Goal: Transaction & Acquisition: Download file/media

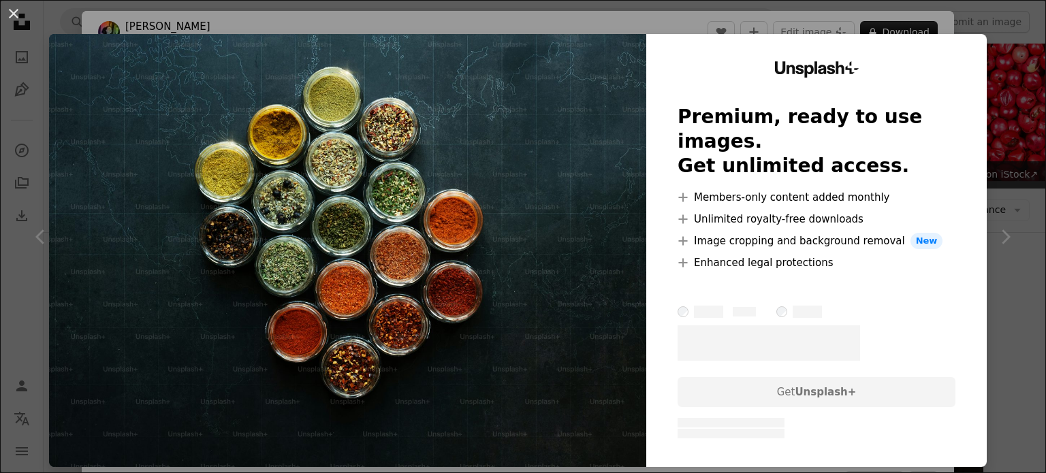
scroll to position [545, 0]
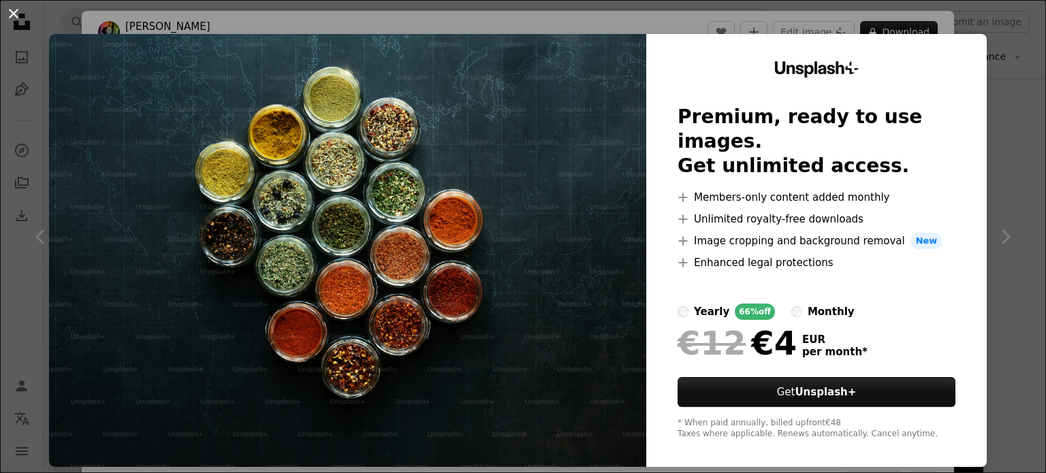
click at [14, 12] on button "An X shape" at bounding box center [13, 13] width 16 height 16
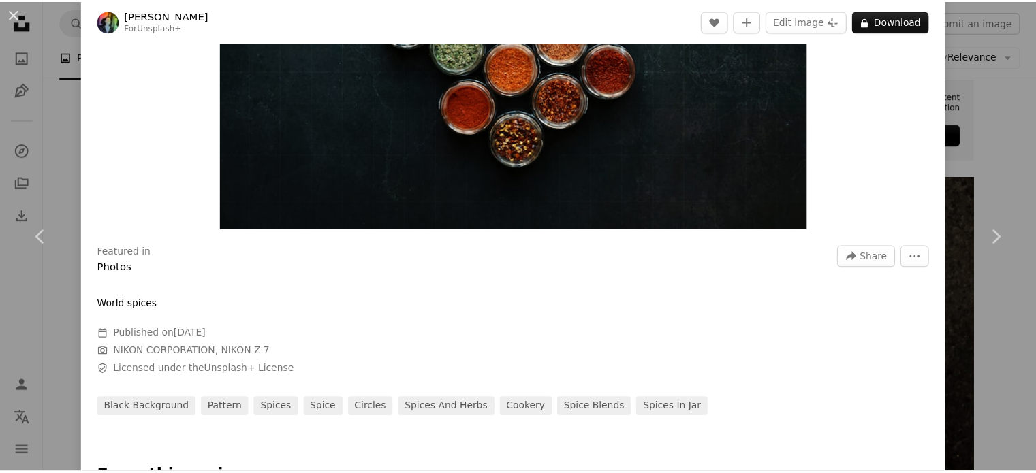
scroll to position [68, 0]
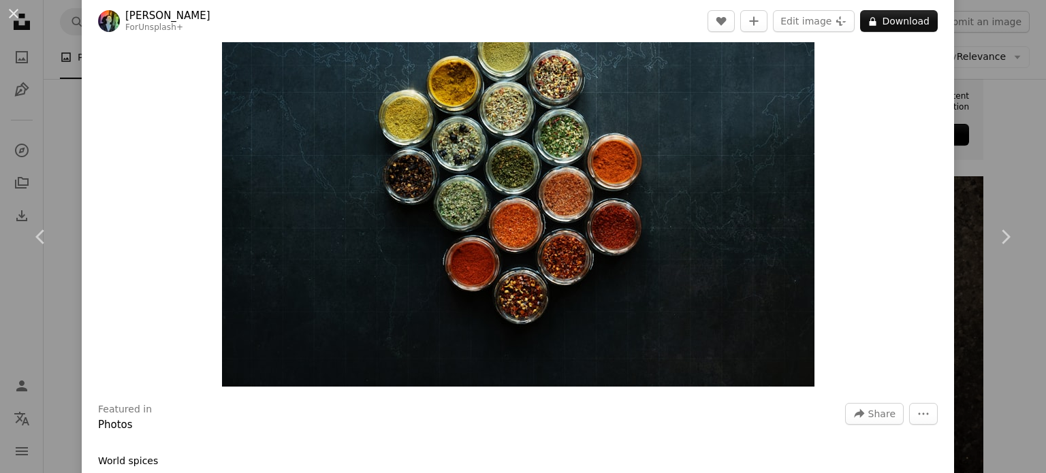
click at [25, 160] on div "An X shape Chevron left Chevron right [PERSON_NAME] For Unsplash+ A heart A plu…" at bounding box center [523, 236] width 1046 height 473
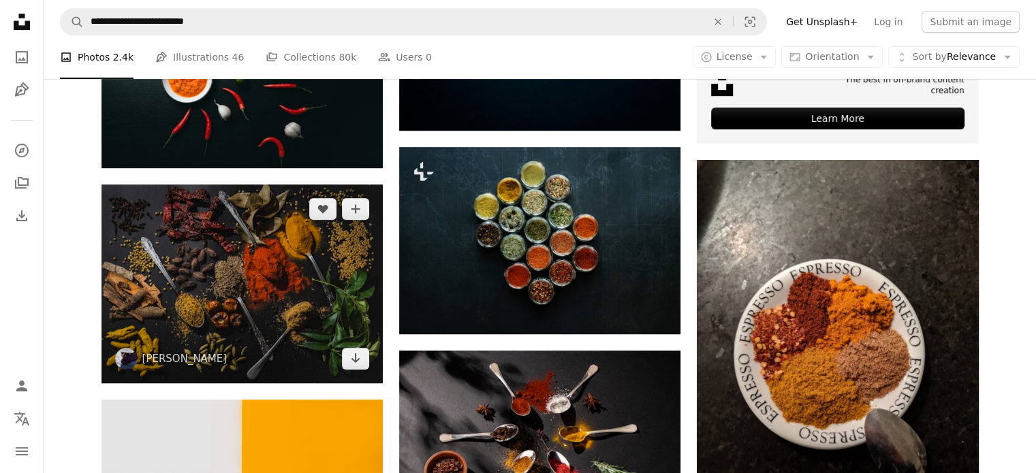
scroll to position [613, 0]
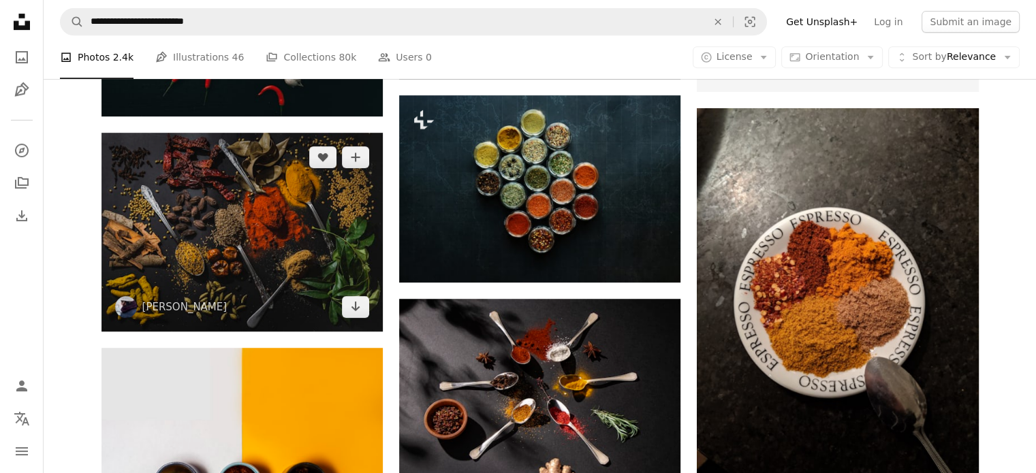
click at [217, 222] on img at bounding box center [241, 232] width 281 height 199
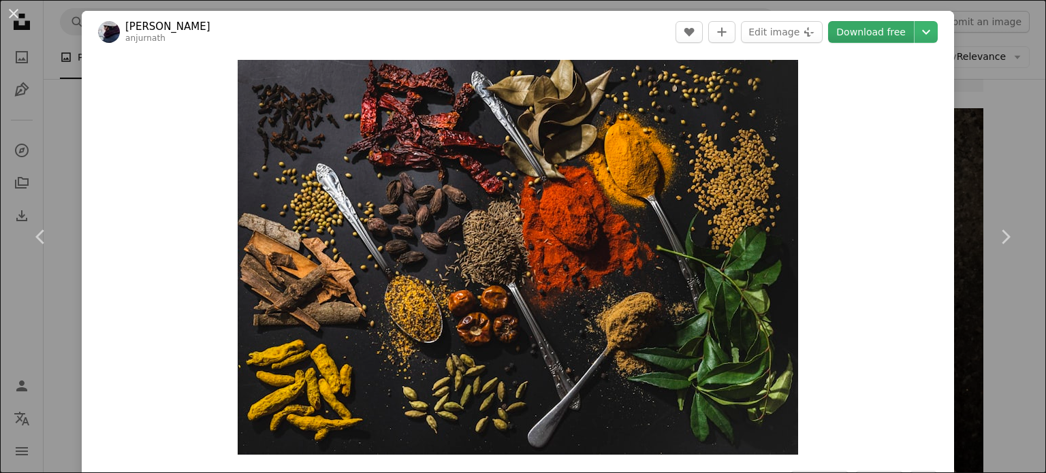
click at [846, 31] on link "Download free" at bounding box center [871, 32] width 86 height 22
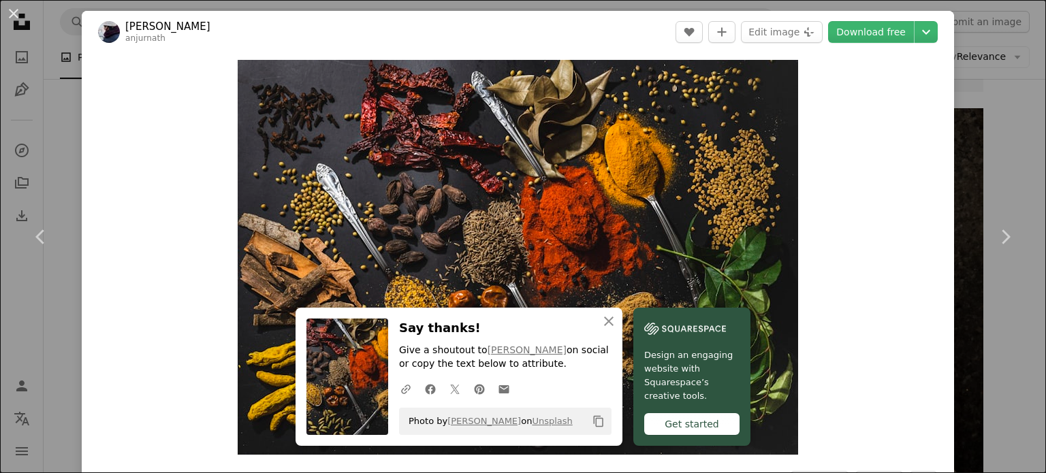
drag, startPoint x: 63, startPoint y: 144, endPoint x: 191, endPoint y: 25, distance: 175.9
click at [65, 142] on div "An X shape Chevron left Chevron right An X shape Close Say thanks! Give a shout…" at bounding box center [523, 236] width 1046 height 473
